Goal: Check status: Check status

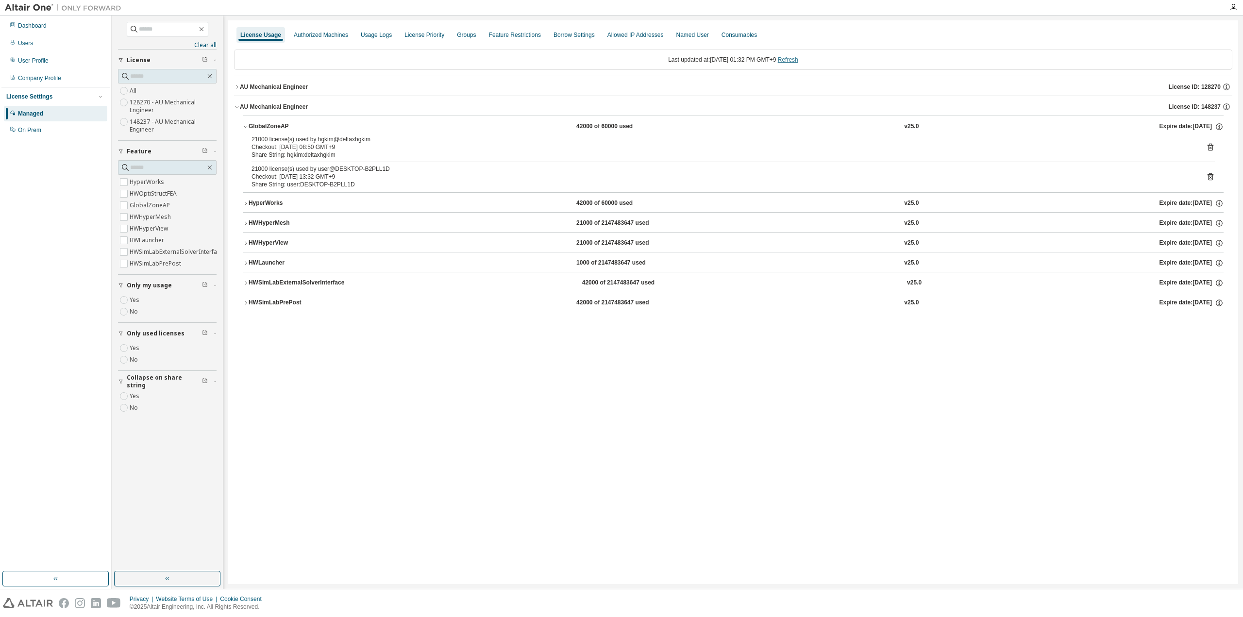
click at [798, 58] on link "Refresh" at bounding box center [788, 59] width 20 height 7
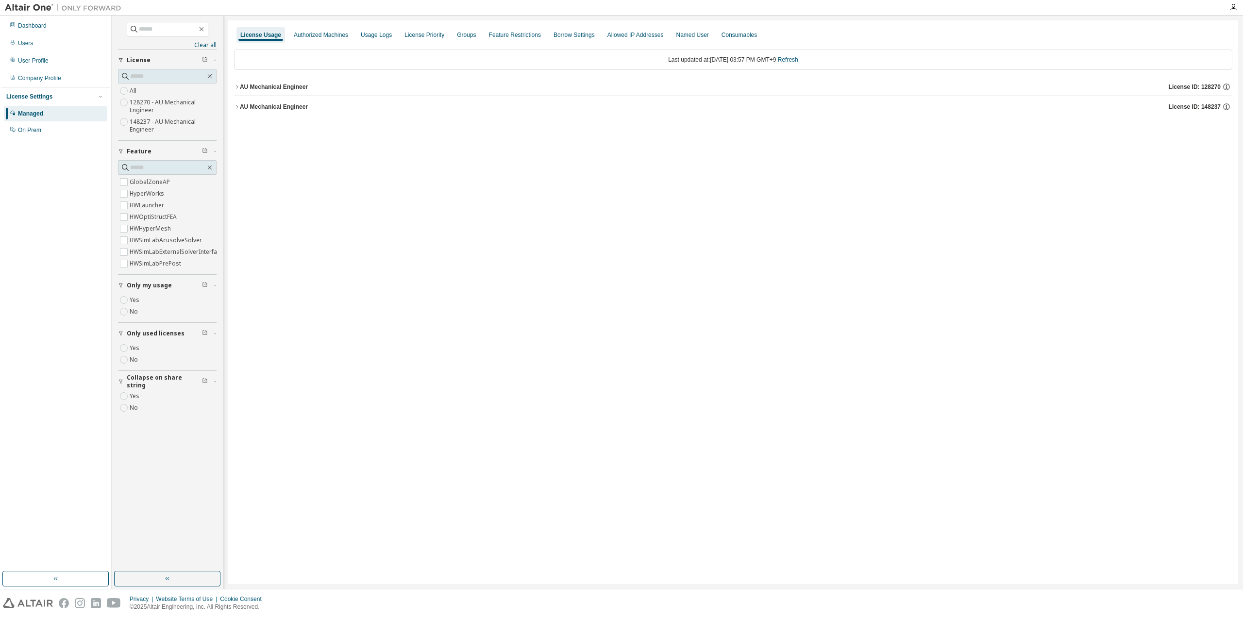
click at [282, 112] on button "AU Mechanical Engineer License ID: 148237" at bounding box center [733, 106] width 998 height 21
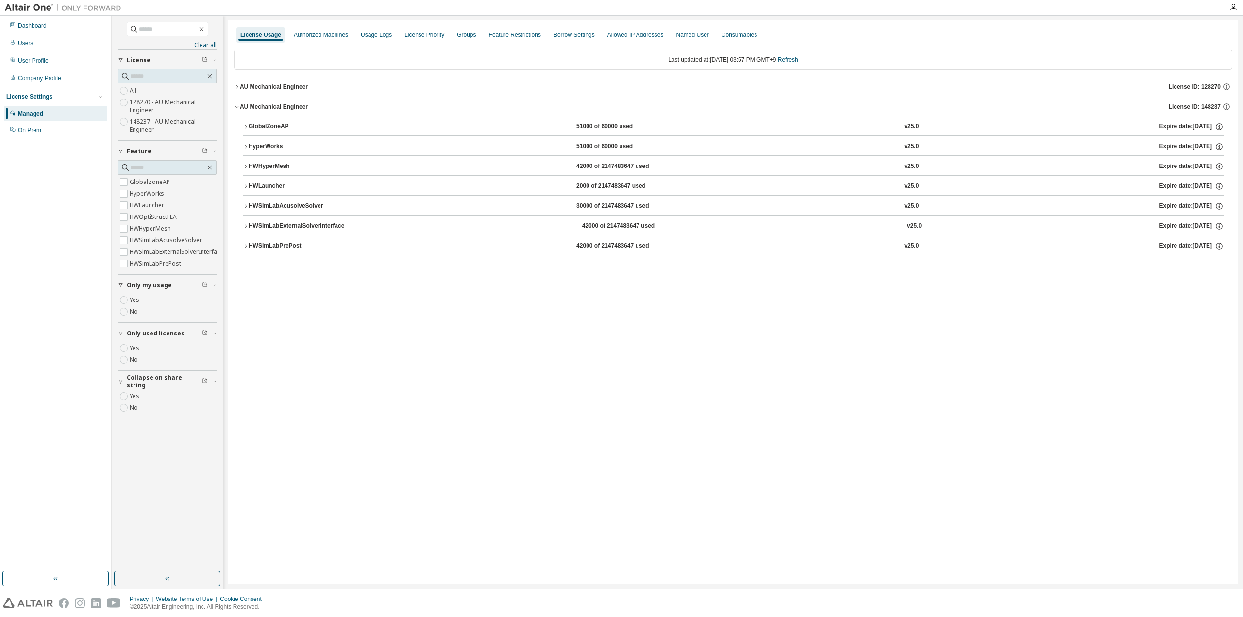
click at [260, 122] on div "GlobalZoneAP" at bounding box center [292, 126] width 87 height 9
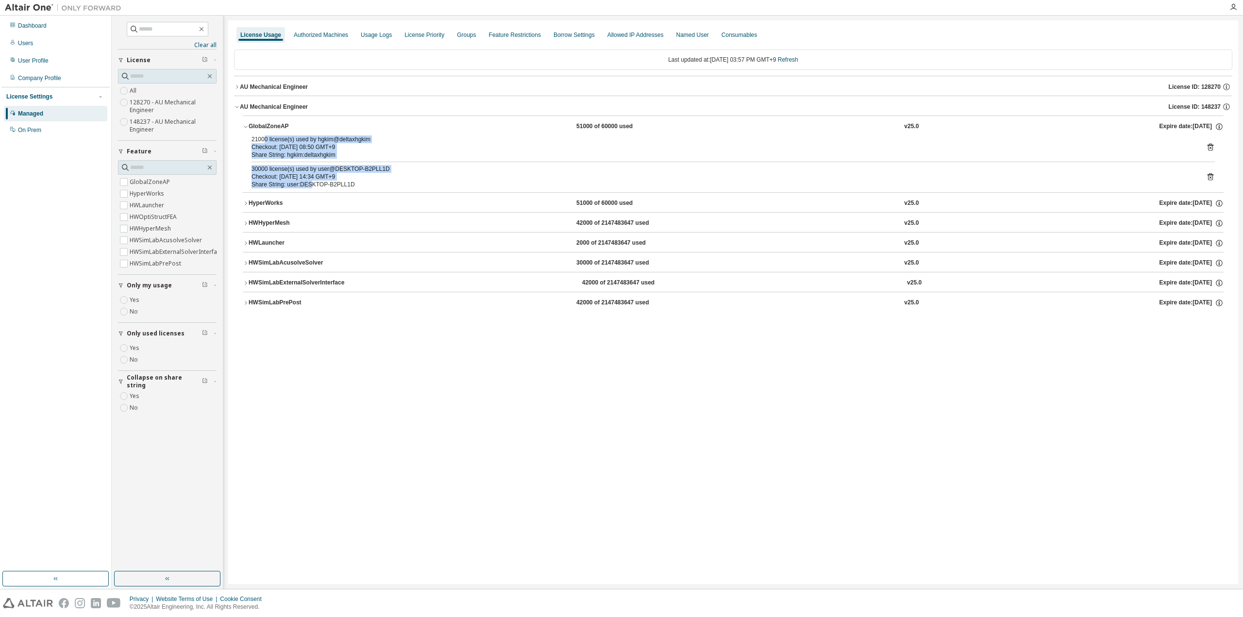
drag, startPoint x: 263, startPoint y: 137, endPoint x: 309, endPoint y: 183, distance: 64.5
click at [309, 183] on div "21000 license(s) used by hgkim@deltaxhgkim Checkout: [DATE] 08:50 GMT+9 Share S…" at bounding box center [733, 163] width 981 height 57
click at [309, 183] on div "Share String: user:DESKTOP-B2PLL1D" at bounding box center [721, 185] width 940 height 8
drag, startPoint x: 297, startPoint y: 177, endPoint x: 262, endPoint y: 141, distance: 50.1
click at [262, 141] on div "21000 license(s) used by hgkim@deltaxhgkim Checkout: [DATE] 08:50 GMT+9 Share S…" at bounding box center [733, 163] width 981 height 57
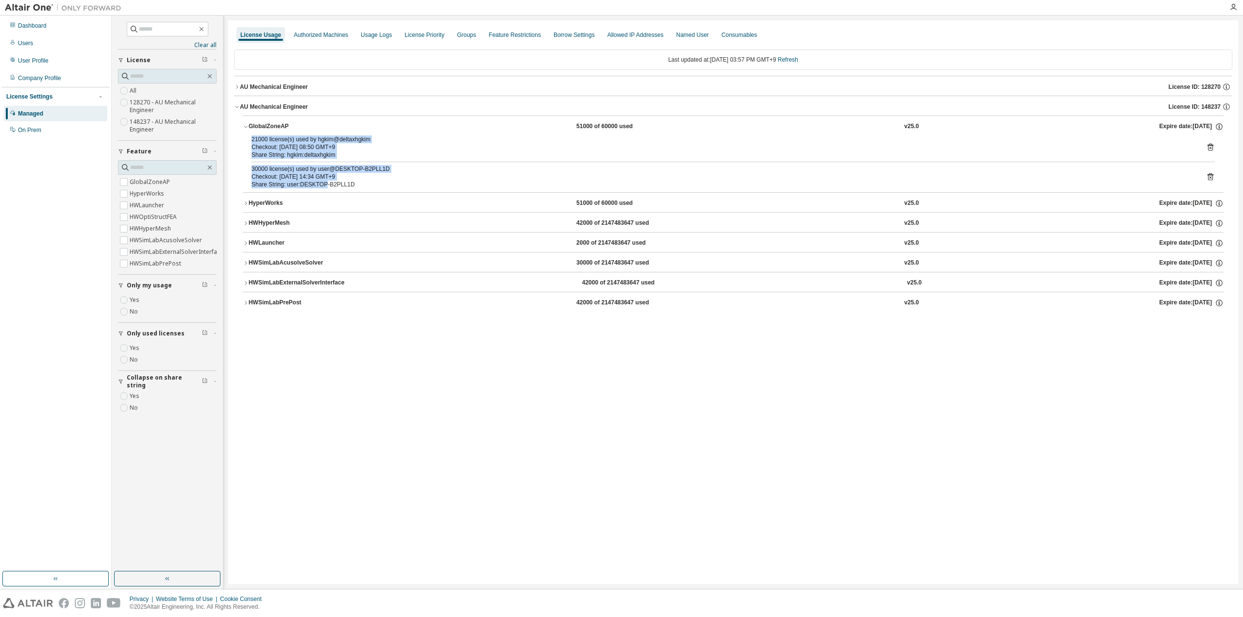
click at [262, 141] on div "21000 license(s) used by hgkim@deltaxhgkim" at bounding box center [721, 139] width 940 height 8
drag, startPoint x: 267, startPoint y: 139, endPoint x: 349, endPoint y: 181, distance: 91.6
click at [349, 181] on div "21000 license(s) used by hgkim@deltaxhgkim Checkout: [DATE] 08:50 GMT+9 Share S…" at bounding box center [733, 163] width 981 height 57
click at [349, 181] on div "Share String: user:DESKTOP-B2PLL1D" at bounding box center [721, 185] width 940 height 8
drag, startPoint x: 317, startPoint y: 172, endPoint x: 269, endPoint y: 142, distance: 56.1
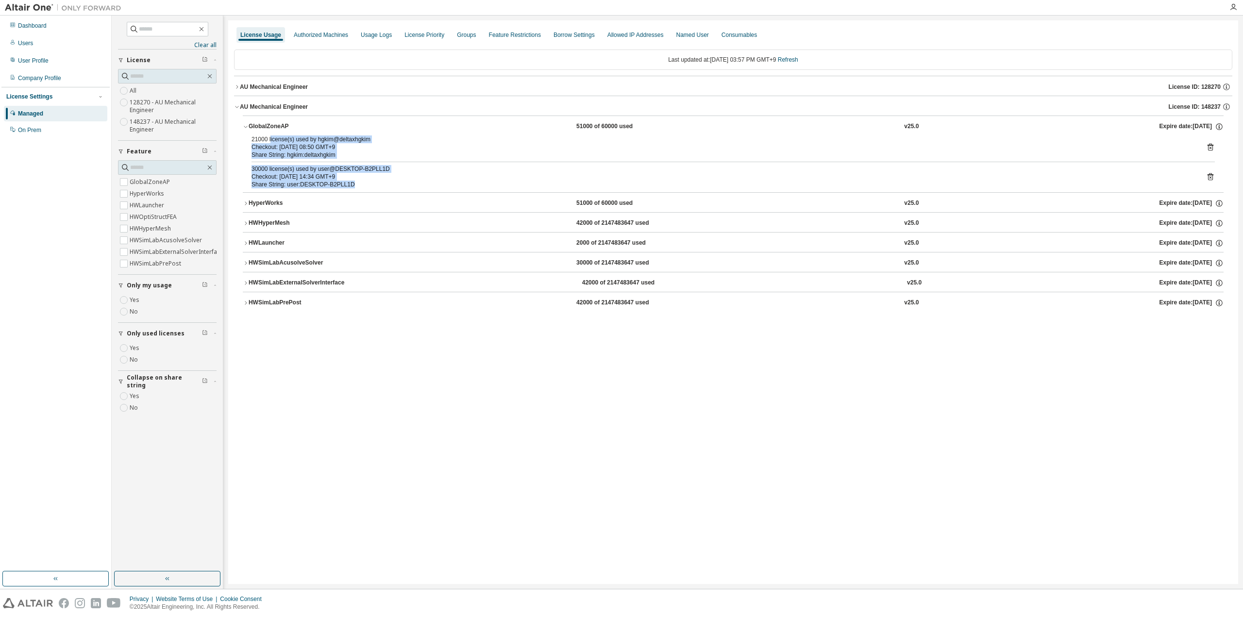
click at [269, 142] on div "21000 license(s) used by hgkim@deltaxhgkim Checkout: [DATE] 08:50 GMT+9 Share S…" at bounding box center [733, 163] width 981 height 57
click at [269, 142] on div "21000 license(s) used by hgkim@deltaxhgkim" at bounding box center [721, 139] width 940 height 8
click at [268, 127] on div "GlobalZoneAP" at bounding box center [292, 126] width 87 height 9
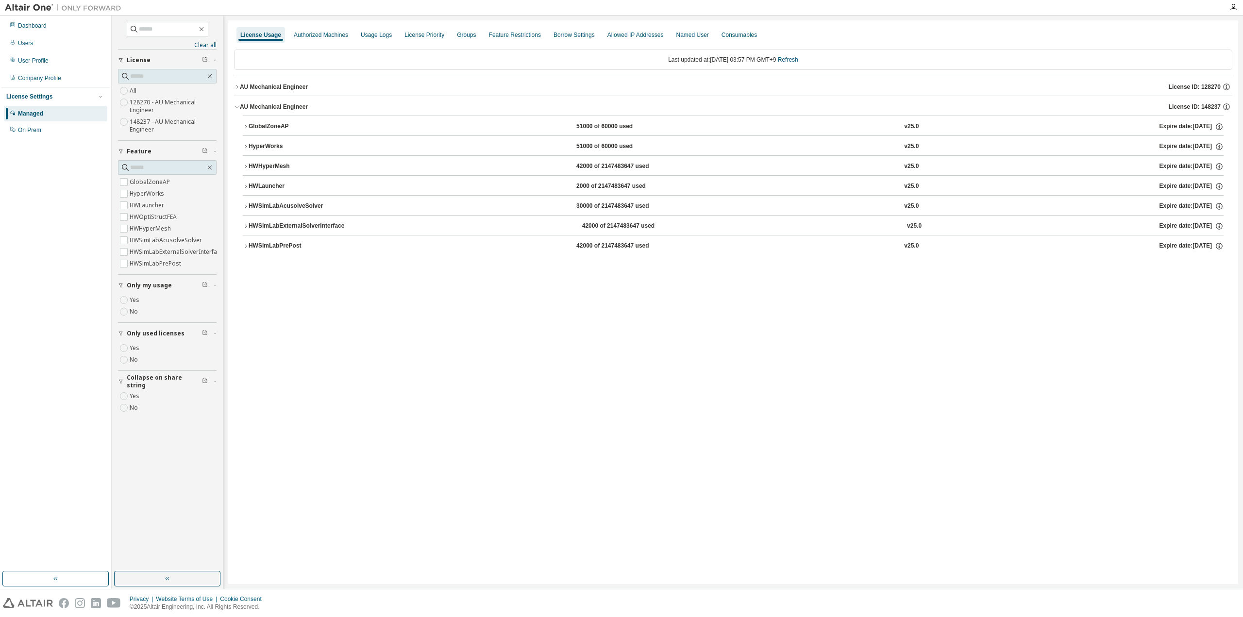
click at [271, 123] on div "GlobalZoneAP" at bounding box center [292, 126] width 87 height 9
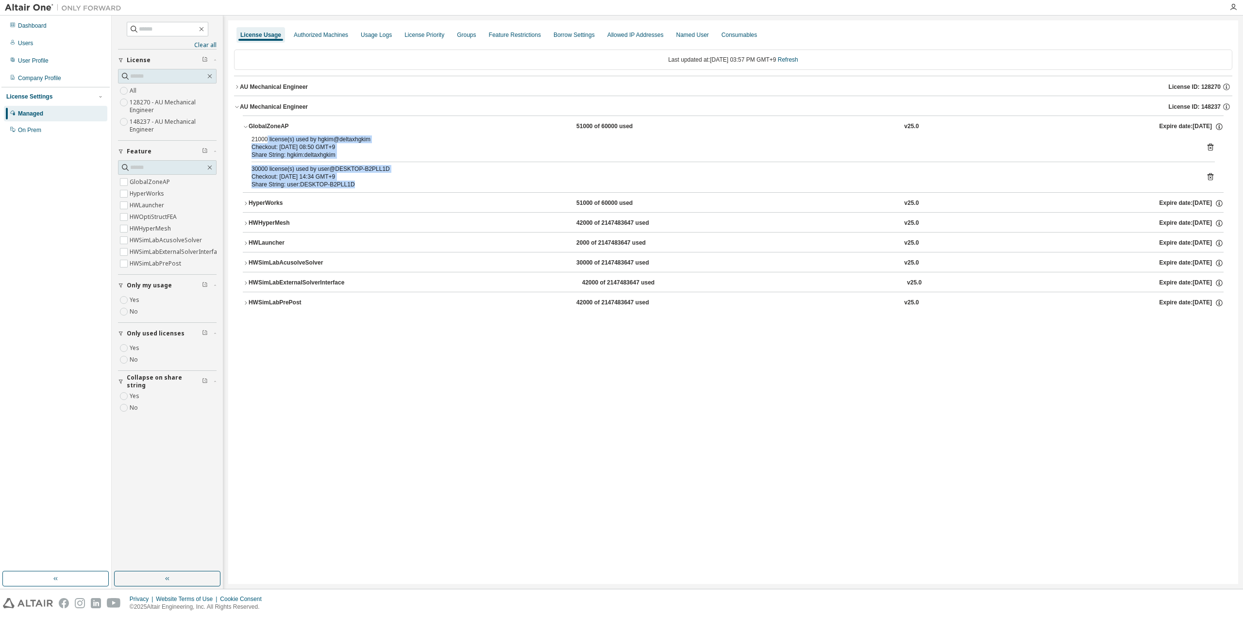
drag, startPoint x: 267, startPoint y: 139, endPoint x: 360, endPoint y: 185, distance: 103.8
click at [360, 185] on div "21000 license(s) used by hgkim@deltaxhgkim Checkout: [DATE] 08:50 GMT+9 Share S…" at bounding box center [733, 163] width 981 height 57
click at [360, 185] on div "Share String: user:DESKTOP-B2PLL1D" at bounding box center [721, 185] width 940 height 8
drag, startPoint x: 360, startPoint y: 185, endPoint x: 253, endPoint y: 139, distance: 116.6
click at [253, 139] on div "21000 license(s) used by hgkim@deltaxhgkim Checkout: [DATE] 08:50 GMT+9 Share S…" at bounding box center [733, 163] width 981 height 57
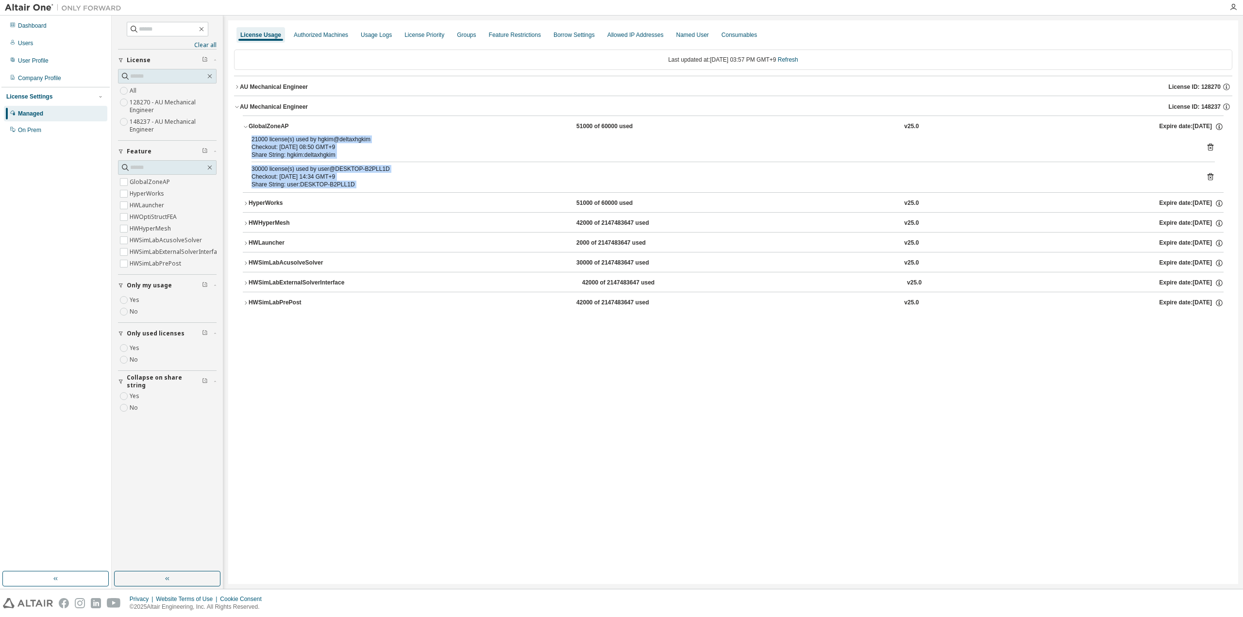
click at [253, 139] on div "21000 license(s) used by hgkim@deltaxhgkim" at bounding box center [721, 139] width 940 height 8
click at [435, 436] on div "License Usage Authorized Machines Usage Logs License Priority Groups Feature Re…" at bounding box center [733, 302] width 1010 height 564
click at [796, 61] on link "Refresh" at bounding box center [788, 59] width 20 height 7
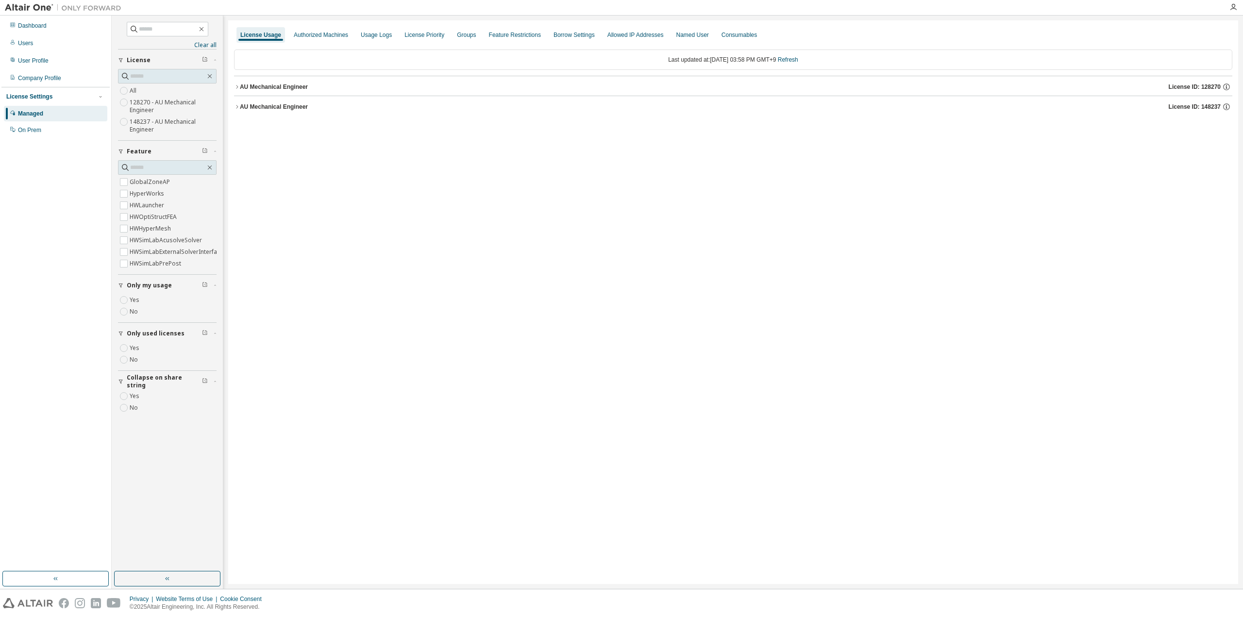
click at [264, 108] on div "AU Mechanical Engineer" at bounding box center [274, 107] width 68 height 8
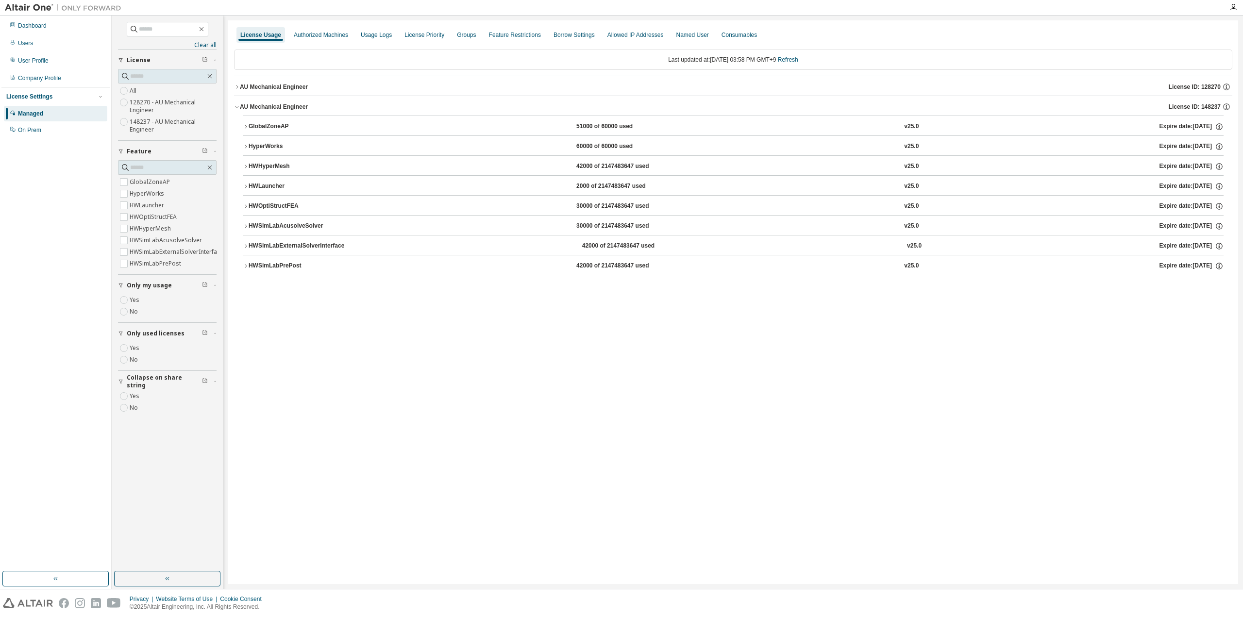
click at [262, 133] on button "GlobalZoneAP 51000 of 60000 used v25.0 Expire date: [DATE]" at bounding box center [733, 126] width 981 height 21
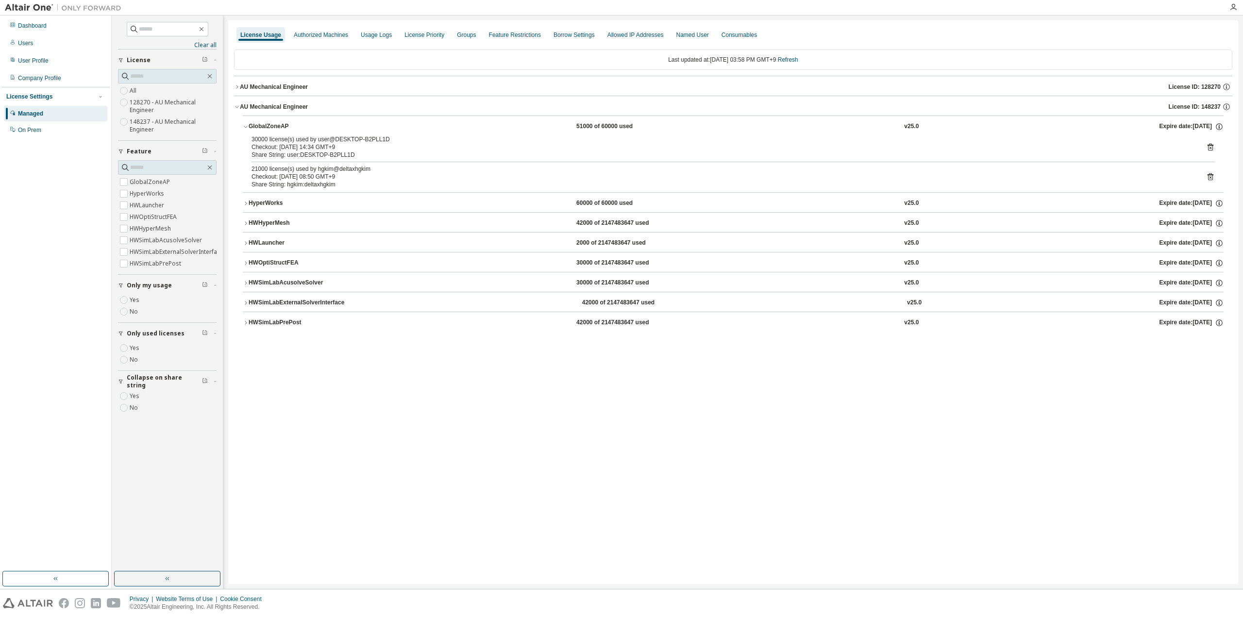
click at [267, 122] on div "GlobalZoneAP" at bounding box center [292, 126] width 87 height 9
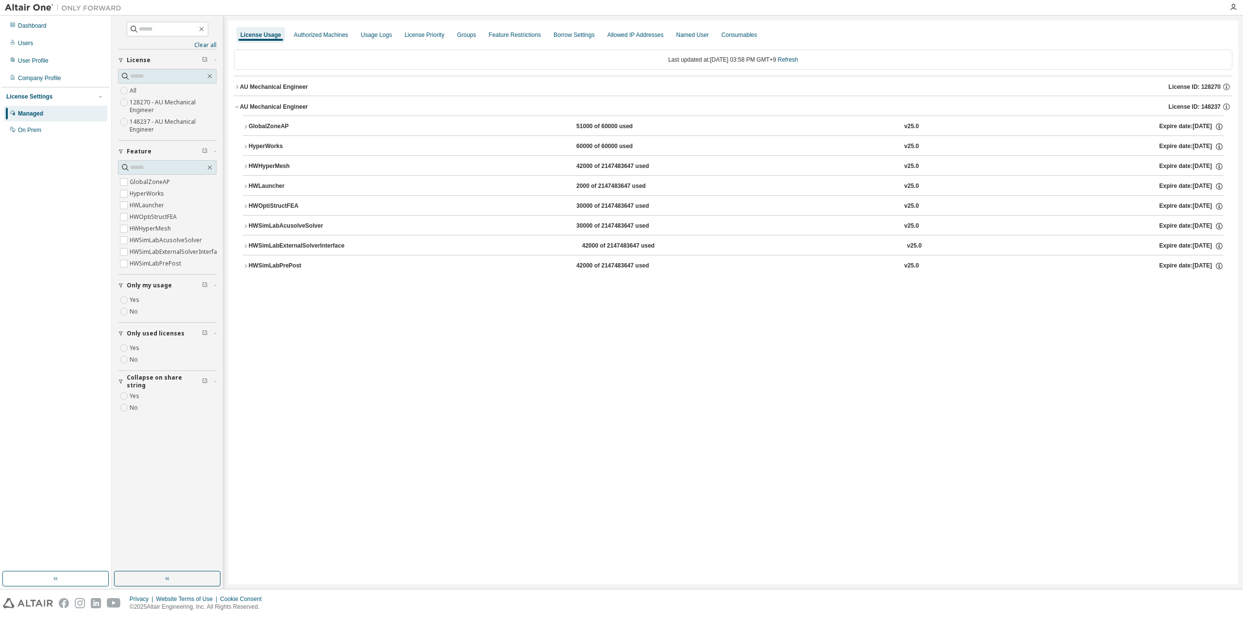
click at [270, 202] on div "HWOptiStructFEA" at bounding box center [292, 206] width 87 height 9
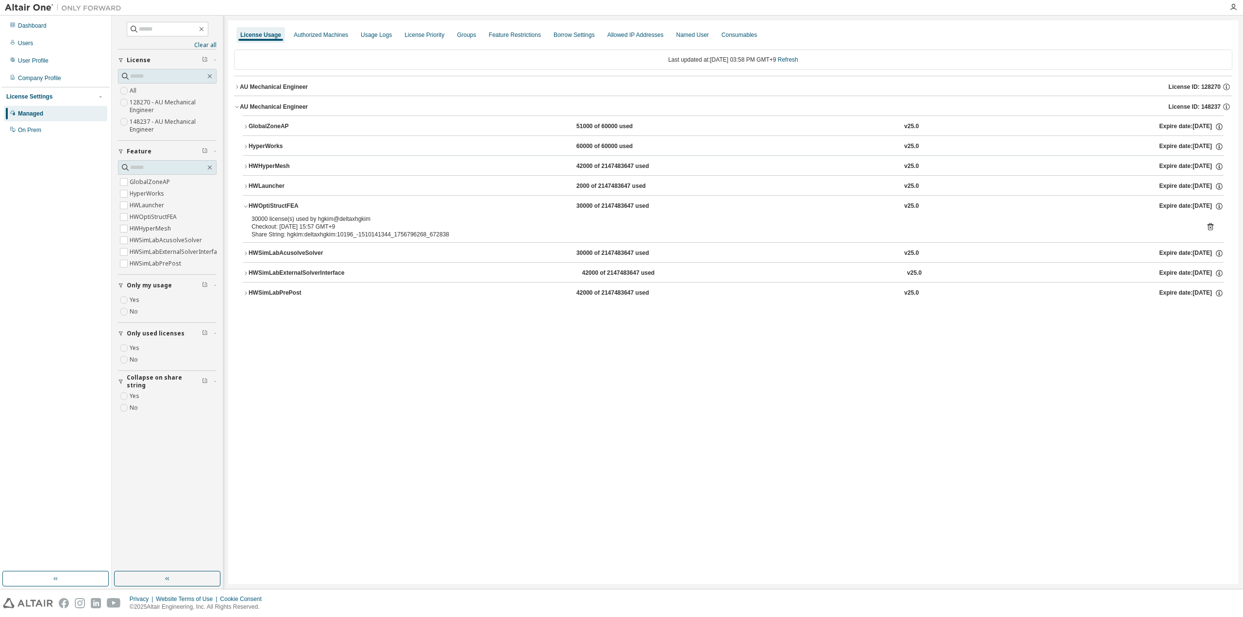
click at [254, 202] on div "HWOptiStructFEA" at bounding box center [292, 206] width 87 height 9
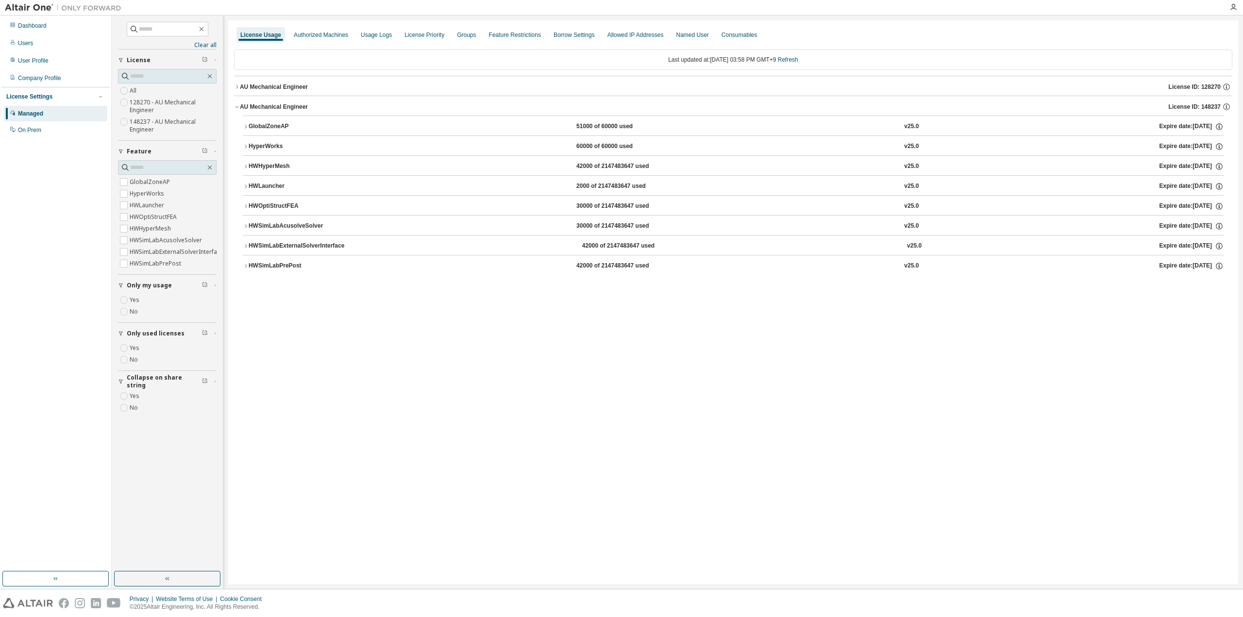
click at [264, 119] on button "GlobalZoneAP 51000 of 60000 used v25.0 Expire date: [DATE]" at bounding box center [733, 126] width 981 height 21
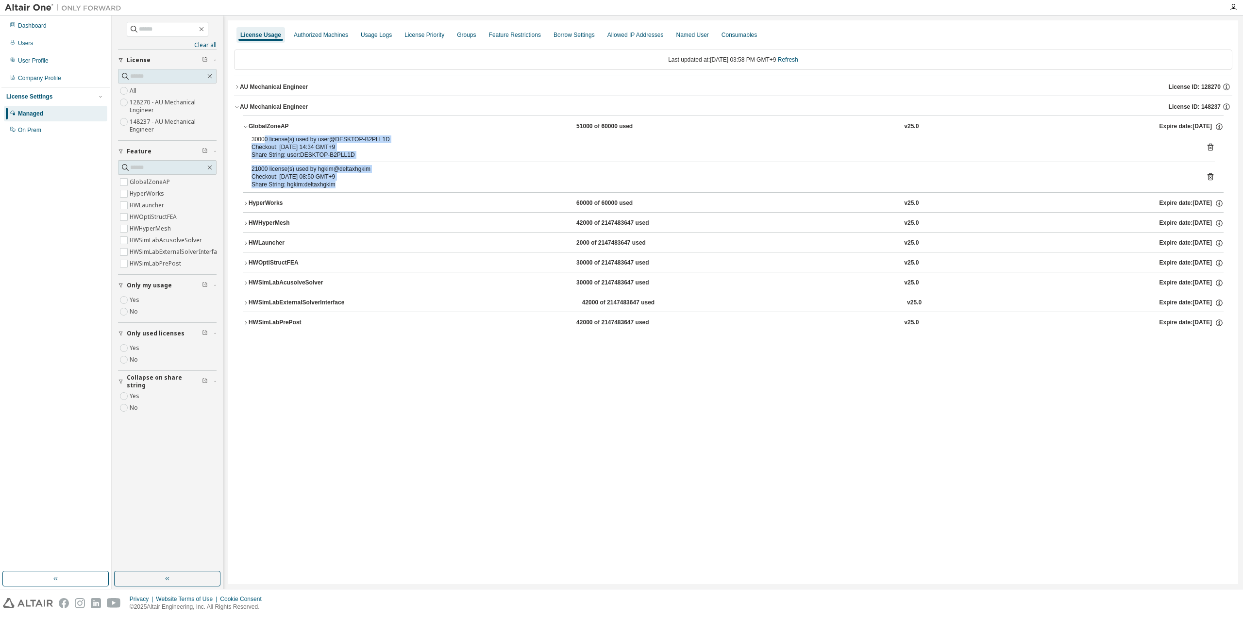
drag, startPoint x: 288, startPoint y: 161, endPoint x: 358, endPoint y: 187, distance: 74.5
click at [358, 187] on div "30000 license(s) used by user@DESKTOP-B2PLL1D Checkout: [DATE] 14:34 GMT+9 Shar…" at bounding box center [733, 163] width 981 height 57
click at [358, 187] on div "Share String: hgkim:deltaxhgkim" at bounding box center [721, 185] width 940 height 8
drag, startPoint x: 342, startPoint y: 185, endPoint x: 246, endPoint y: 138, distance: 106.4
click at [246, 138] on div "30000 license(s) used by user@DESKTOP-B2PLL1D Checkout: [DATE] 14:34 GMT+9 Shar…" at bounding box center [733, 163] width 981 height 57
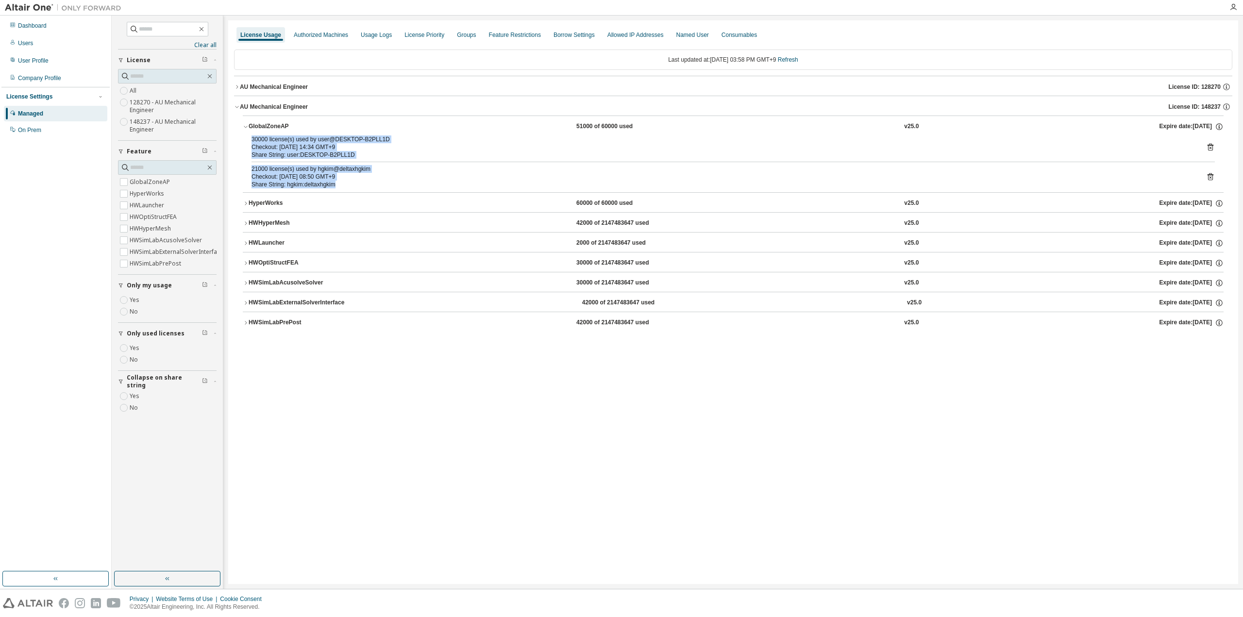
click at [246, 138] on div "30000 license(s) used by user@DESKTOP-B2PLL1D Checkout: [DATE] 14:34 GMT+9 Shar…" at bounding box center [733, 163] width 981 height 57
click at [808, 62] on div "Last updated at: [DATE] 03:58 PM GMT+9 Refresh" at bounding box center [733, 60] width 998 height 20
click at [796, 59] on link "Refresh" at bounding box center [788, 59] width 20 height 7
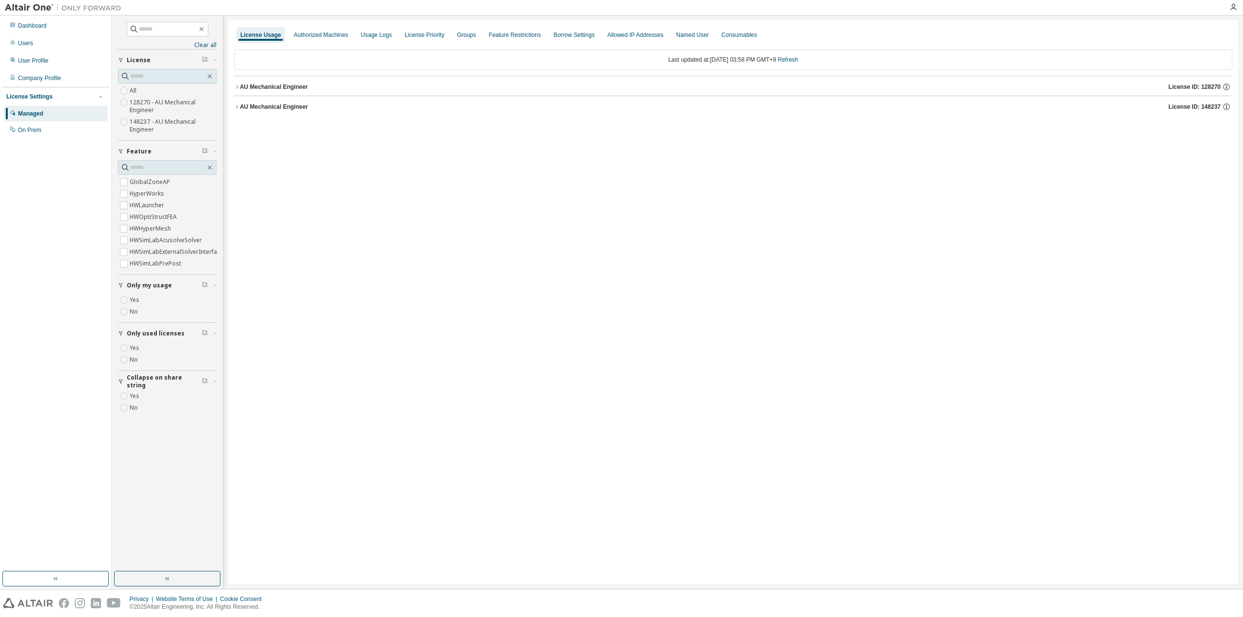
click at [281, 113] on button "AU Mechanical Engineer License ID: 148237" at bounding box center [733, 106] width 998 height 21
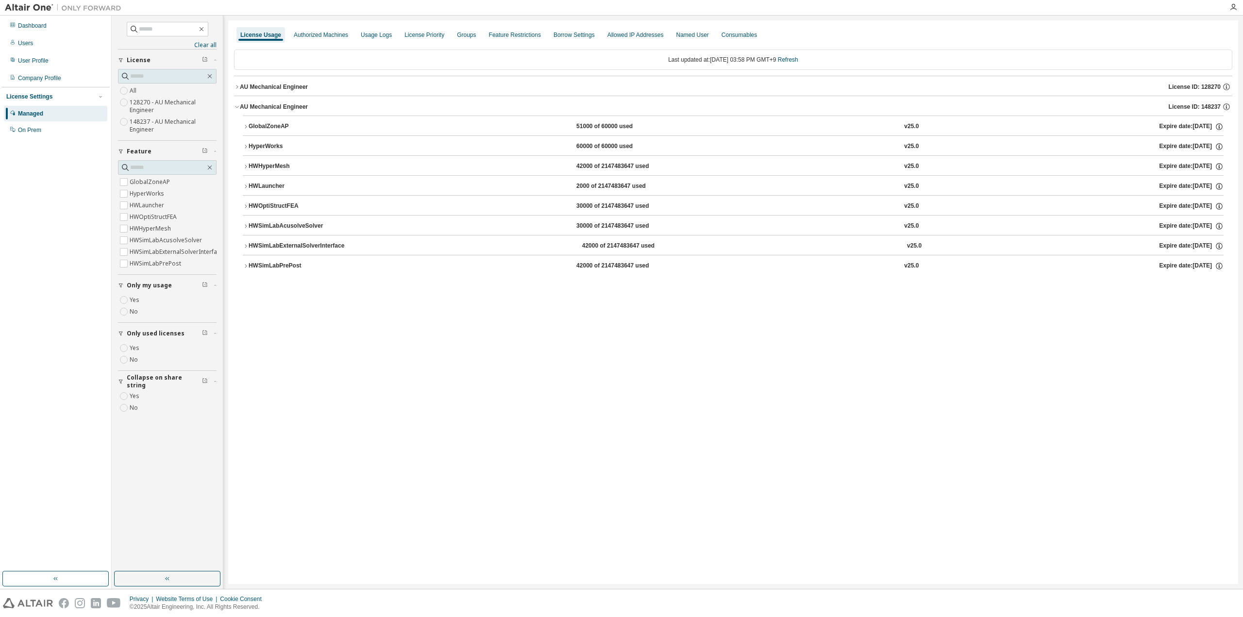
click at [271, 144] on div "HyperWorks" at bounding box center [292, 146] width 87 height 9
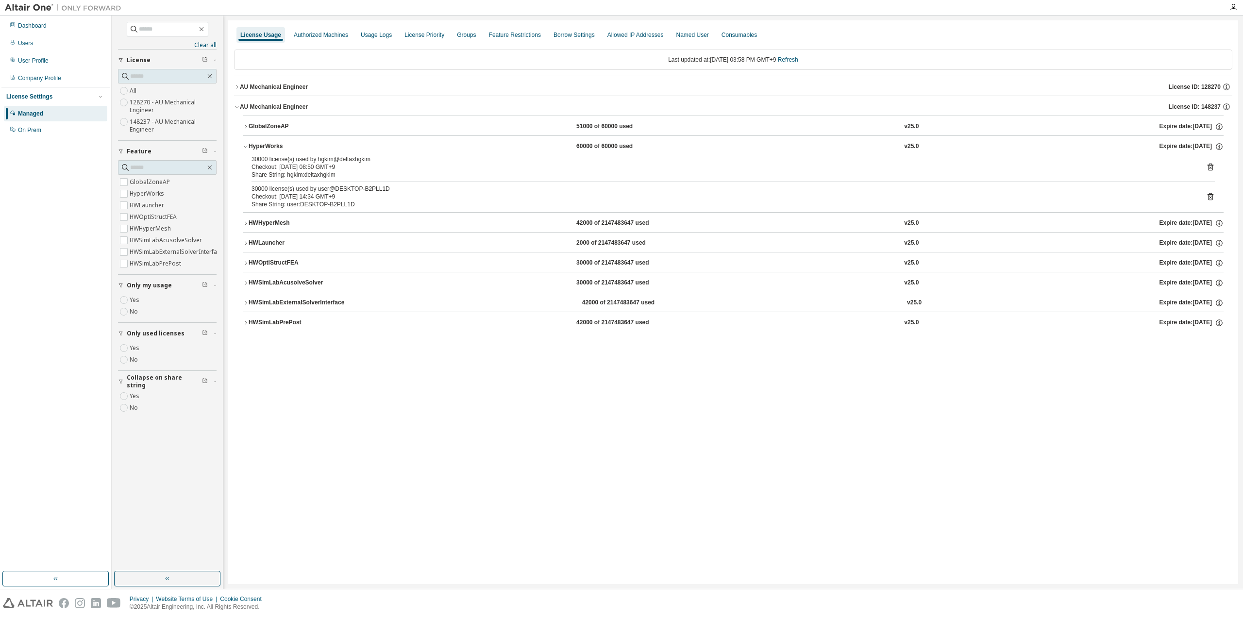
click at [257, 125] on div "GlobalZoneAP" at bounding box center [292, 126] width 87 height 9
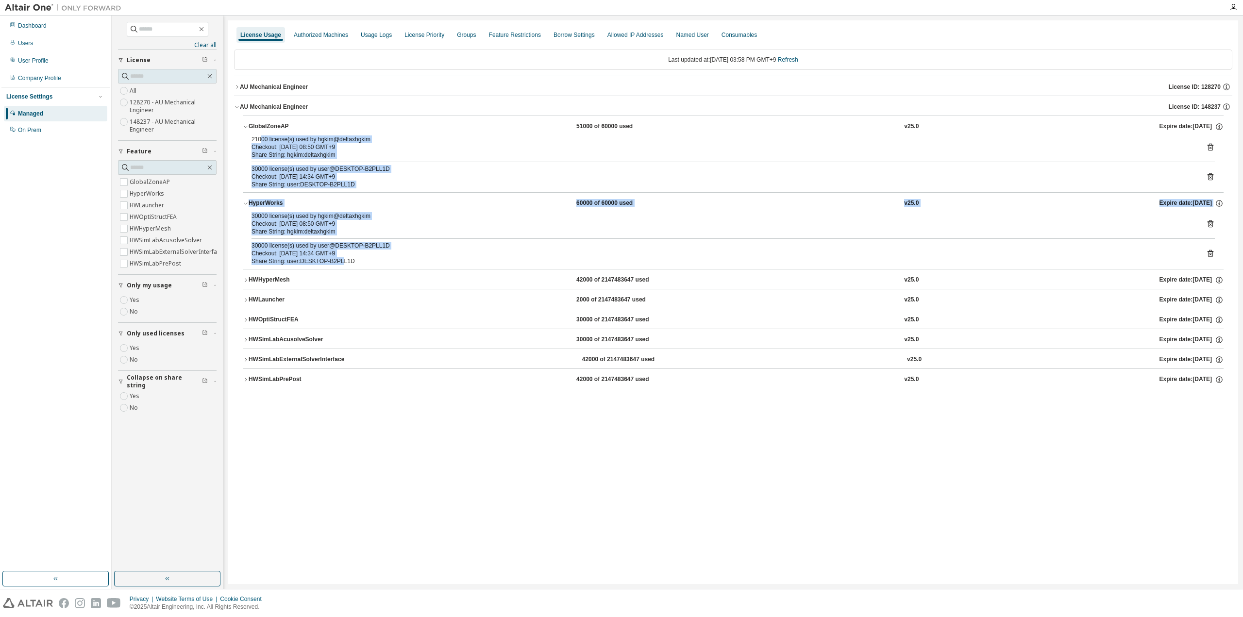
drag, startPoint x: 272, startPoint y: 158, endPoint x: 336, endPoint y: 257, distance: 117.5
click at [336, 257] on div "GlobalZoneAP 51000 of 60000 used v25.0 Expire date: [DATE] 21000 license(s) use…" at bounding box center [733, 252] width 981 height 273
click at [336, 257] on div "Share String: user:DESKTOP-B2PLL1D" at bounding box center [721, 261] width 940 height 8
drag, startPoint x: 331, startPoint y: 254, endPoint x: 251, endPoint y: 142, distance: 137.5
click at [251, 142] on div "GlobalZoneAP 51000 of 60000 used v25.0 Expire date: [DATE] 21000 license(s) use…" at bounding box center [733, 252] width 981 height 273
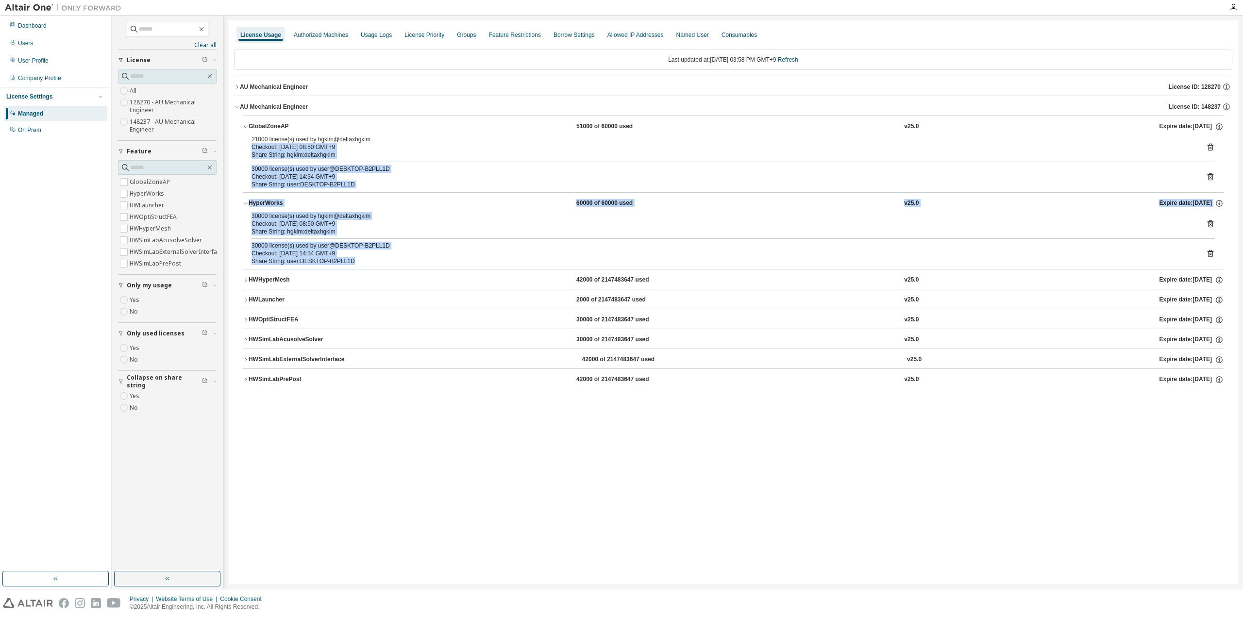
click at [251, 143] on div "Checkout: [DATE] 08:50 GMT+9" at bounding box center [721, 147] width 940 height 8
